Goal: Task Accomplishment & Management: Manage account settings

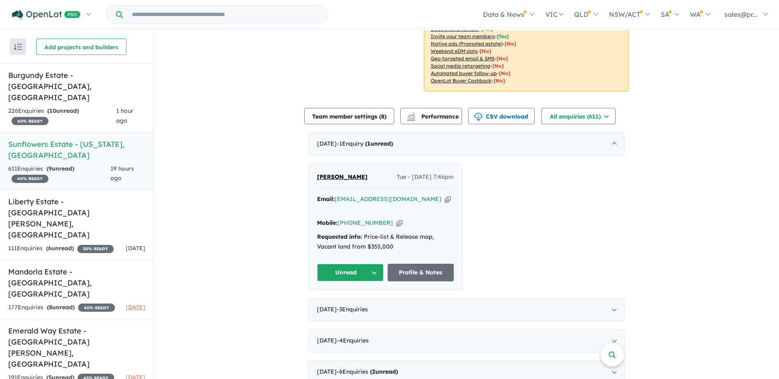
scroll to position [287, 0]
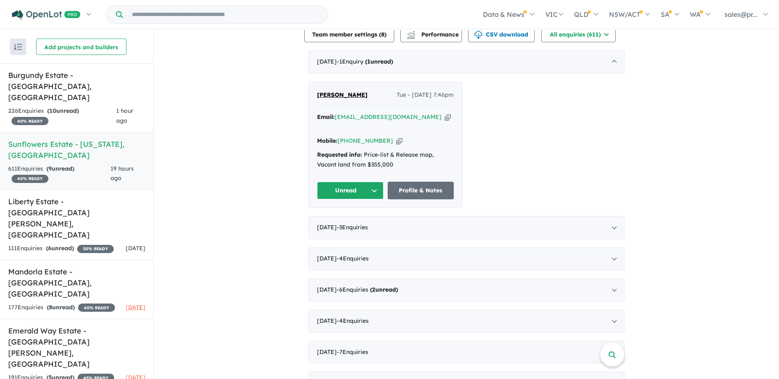
click at [372, 182] on button "Unread" at bounding box center [350, 191] width 67 height 18
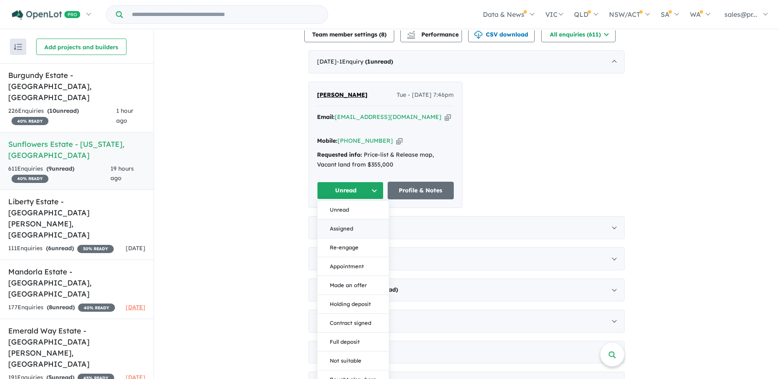
click at [348, 220] on button "Assigned" at bounding box center [352, 229] width 71 height 19
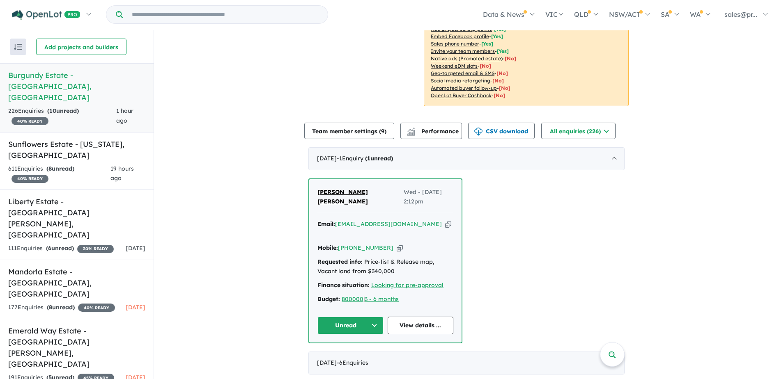
scroll to position [205, 0]
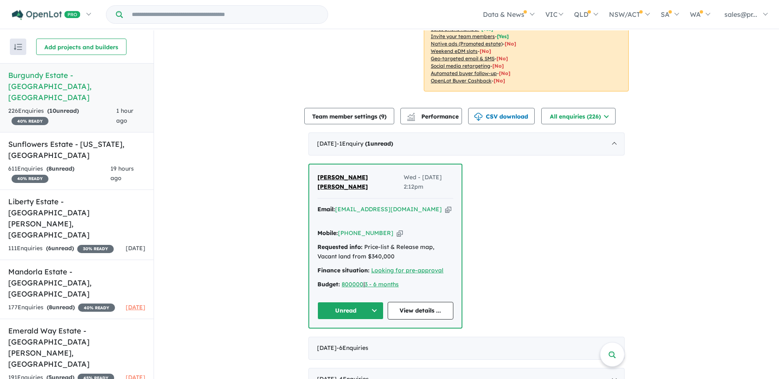
click at [356, 305] on button "Unread" at bounding box center [350, 311] width 66 height 18
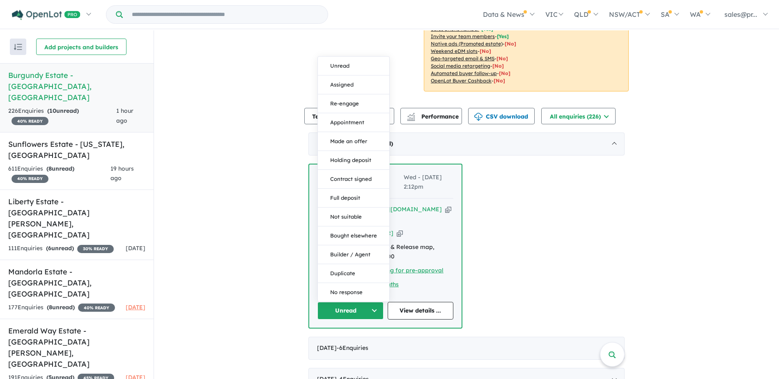
click at [365, 83] on button "Assigned" at bounding box center [353, 85] width 71 height 19
